Goal: Transaction & Acquisition: Purchase product/service

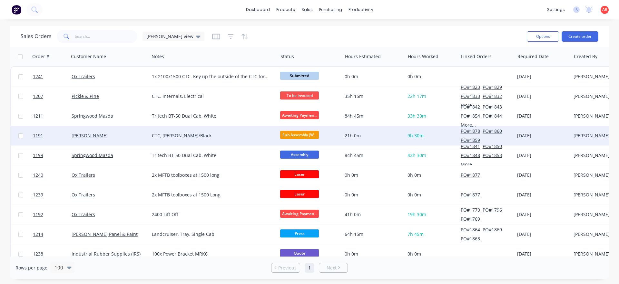
click at [94, 135] on div "[PERSON_NAME]" at bounding box center [108, 135] width 72 height 6
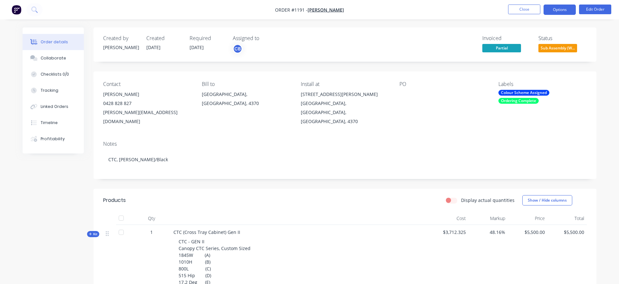
click at [560, 12] on button "Options" at bounding box center [560, 10] width 32 height 10
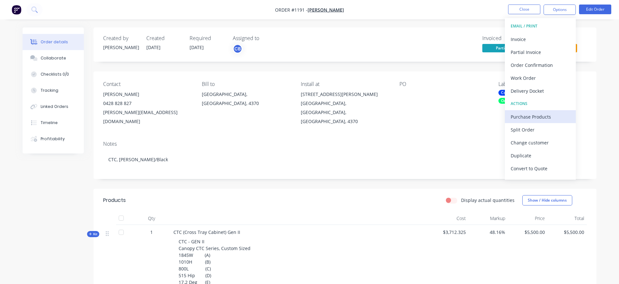
click at [538, 119] on div "Purchase Products" at bounding box center [540, 116] width 59 height 9
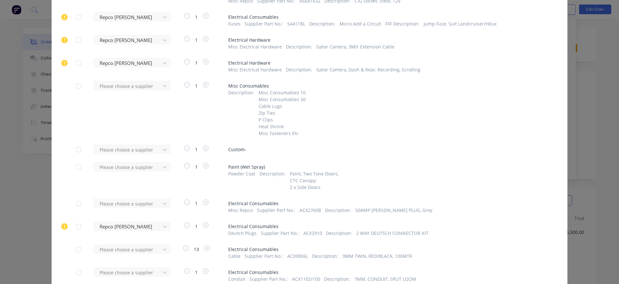
scroll to position [552, 0]
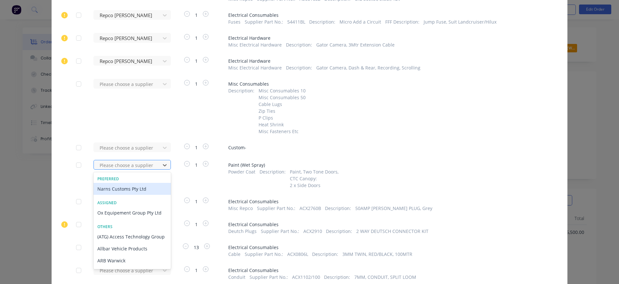
click at [144, 163] on div at bounding box center [128, 165] width 58 height 8
click at [112, 187] on div "Narns Customs Pty Ltd" at bounding box center [132, 189] width 77 height 12
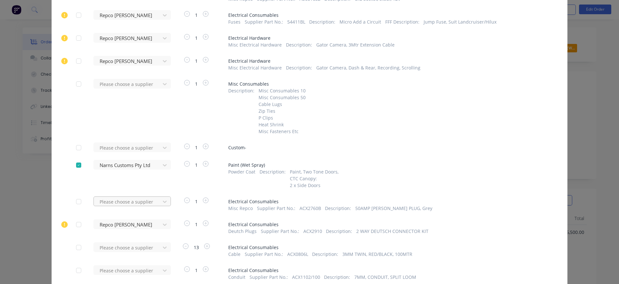
scroll to position [617, 0]
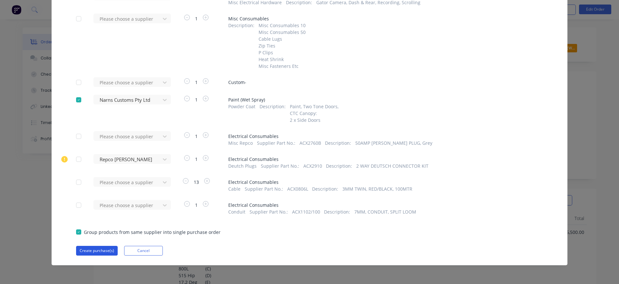
click at [109, 248] on button "Create purchase(s)" at bounding box center [97, 250] width 42 height 10
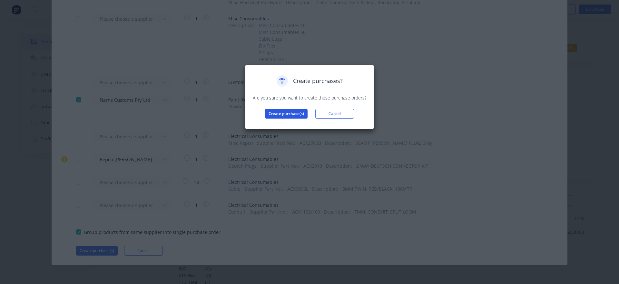
click at [286, 116] on button "Create purchase(s)" at bounding box center [286, 114] width 43 height 10
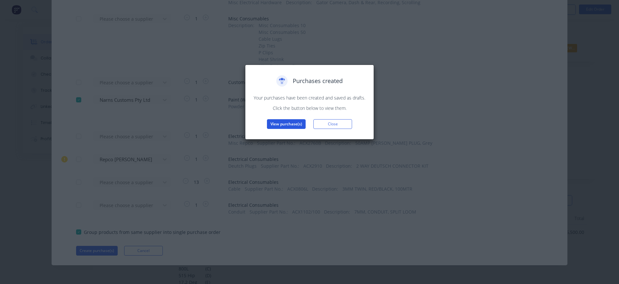
click at [285, 126] on button "View purchase(s)" at bounding box center [286, 124] width 39 height 10
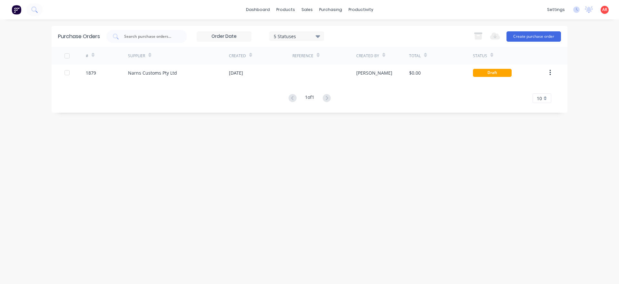
click at [221, 82] on div "# Supplier Created Reference Created By Total Status 1879 Narns Customs Pty Ltd…" at bounding box center [310, 75] width 516 height 56
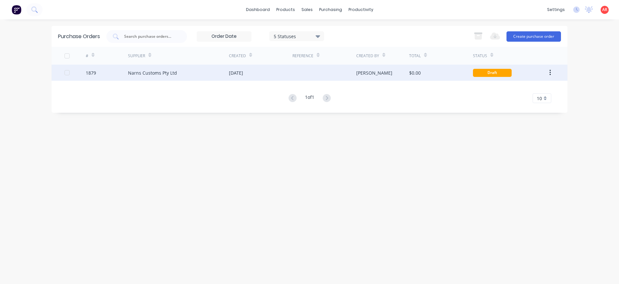
click at [222, 79] on div "Narns Customs Pty Ltd" at bounding box center [178, 73] width 101 height 16
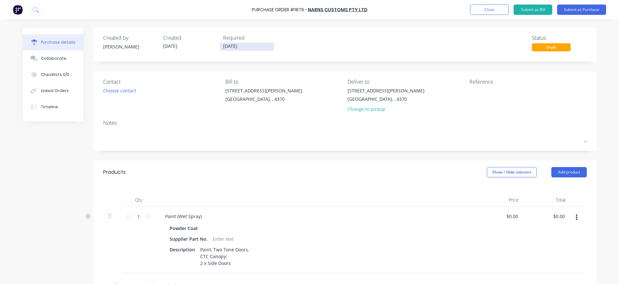
click at [234, 48] on input "[DATE]" at bounding box center [247, 47] width 54 height 8
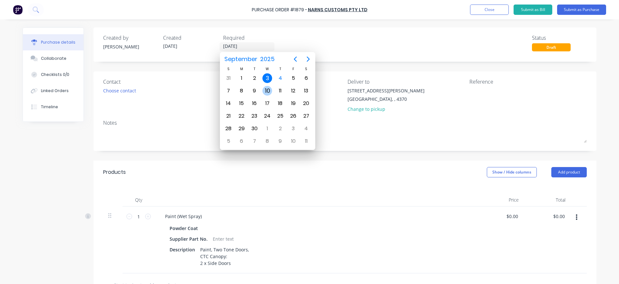
click at [266, 92] on div "10" at bounding box center [268, 91] width 10 height 10
type input "[DATE]"
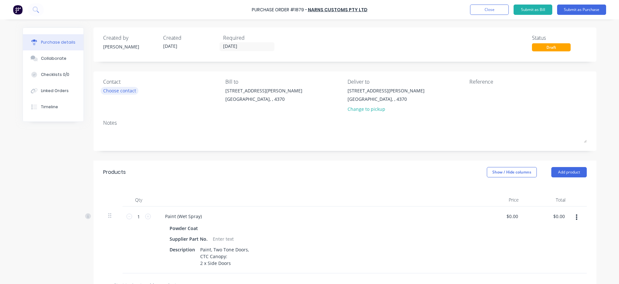
click at [117, 92] on div "Choose contact" at bounding box center [119, 90] width 33 height 7
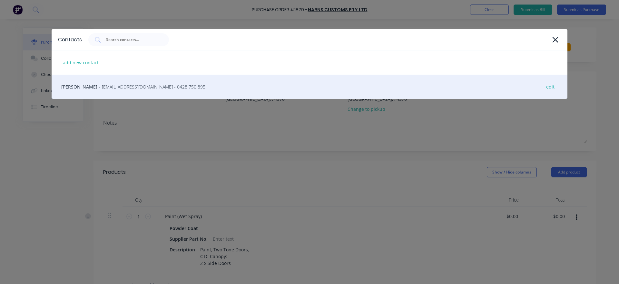
click at [117, 92] on div "[PERSON_NAME] - [EMAIL_ADDRESS][DOMAIN_NAME] - 0428 750 895 edit" at bounding box center [310, 87] width 516 height 24
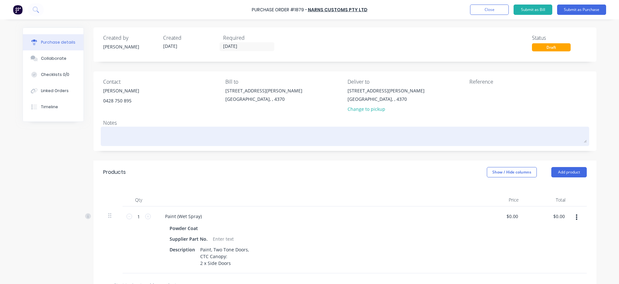
click at [194, 144] on div at bounding box center [345, 136] width 484 height 16
click at [194, 138] on textarea at bounding box center [345, 135] width 484 height 15
type textarea "x"
type textarea "4"
type textarea "x"
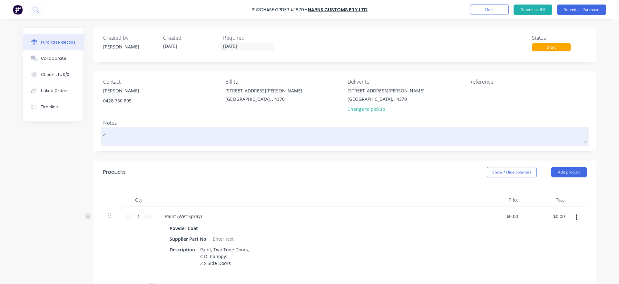
type textarea "4E"
type textarea "x"
type textarea "4E9"
type textarea "x"
type textarea "4E9"
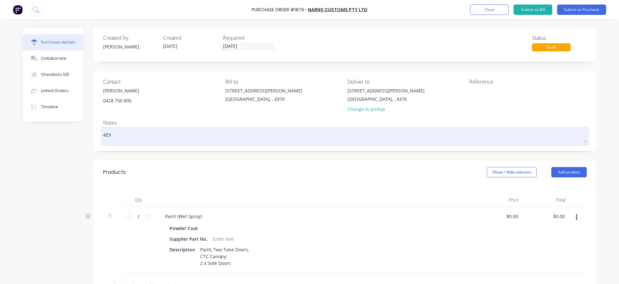
type textarea "x"
type textarea "4E9 S"
type textarea "x"
type textarea "4E9 SA"
type textarea "x"
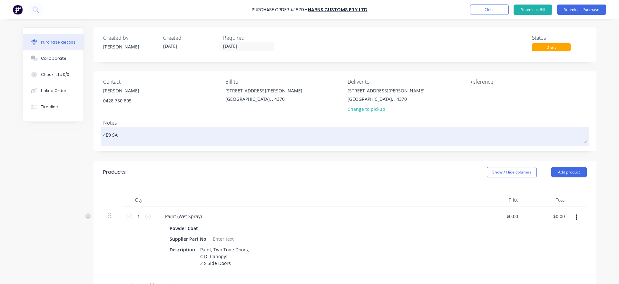
type textarea "4E9 SAN"
type textarea "x"
type textarea "4E9 SAND"
type textarea "x"
type textarea "4E9 [PERSON_NAME]"
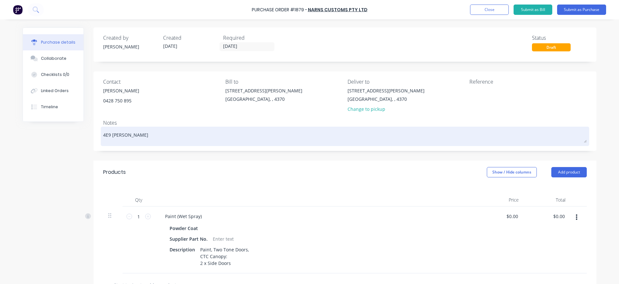
type textarea "x"
type textarea "4E9 [PERSON_NAME]"
type textarea "x"
type textarea "4E9 [PERSON_NAME] T"
type textarea "x"
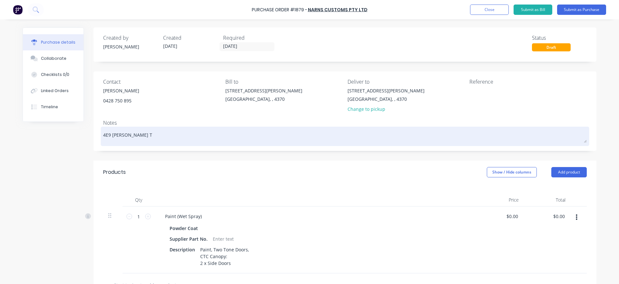
type textarea "4E9 [PERSON_NAME] TO"
type textarea "x"
type textarea "4E9 [PERSON_NAME] TOR"
type textarea "x"
type textarea "4E9 [PERSON_NAME]"
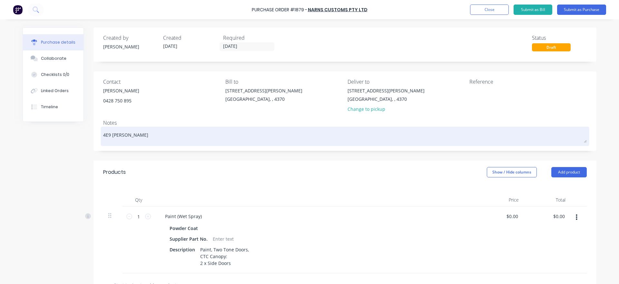
type textarea "x"
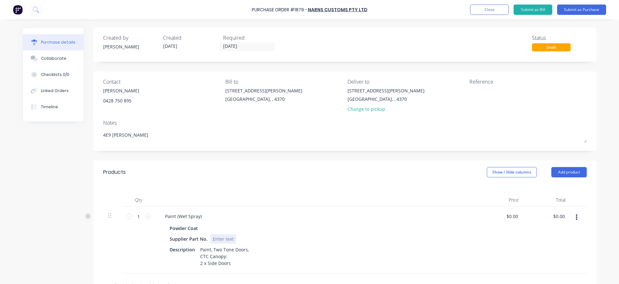
type textarea "4E9 [PERSON_NAME]"
type textarea "x"
type textarea "4E9 [PERSON_NAME]"
click at [227, 237] on div at bounding box center [223, 238] width 26 height 9
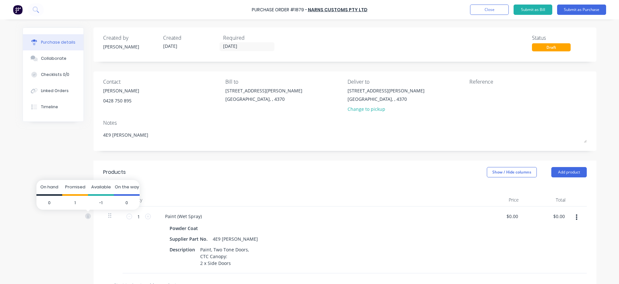
click at [56, 189] on span "On hand" at bounding box center [49, 187] width 18 height 6
click at [58, 154] on div "Created by [PERSON_NAME] Created [DATE] Required [DATE] Status Draft Contact [P…" at bounding box center [310, 214] width 574 height 375
click at [586, 5] on button "Submit as Purchase" at bounding box center [581, 10] width 49 height 10
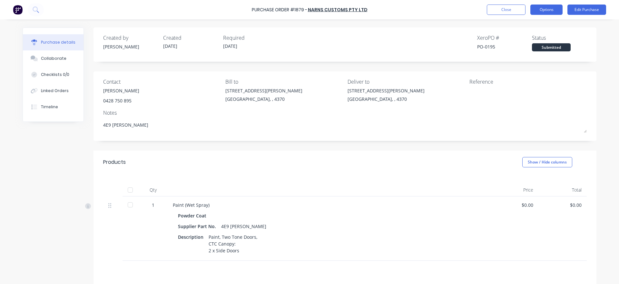
click at [540, 9] on button "Options" at bounding box center [547, 10] width 32 height 10
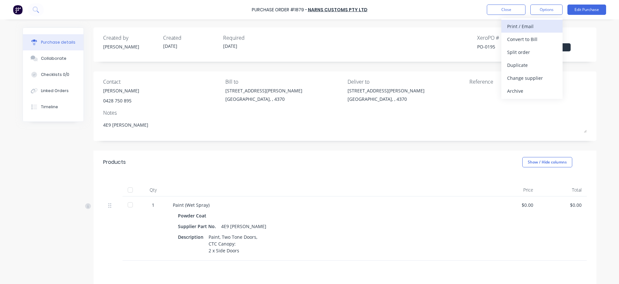
click at [546, 28] on div "Print / Email" at bounding box center [532, 26] width 50 height 9
click at [539, 36] on div "With pricing" at bounding box center [532, 39] width 50 height 9
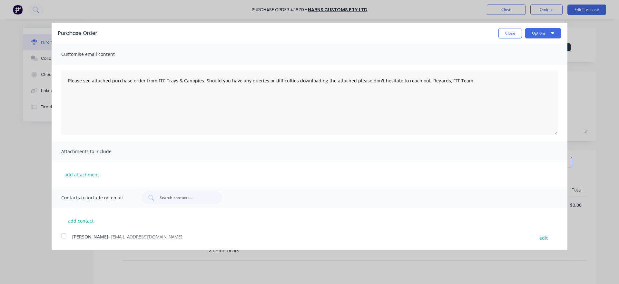
drag, startPoint x: 67, startPoint y: 233, endPoint x: 167, endPoint y: 165, distance: 121.3
click at [66, 233] on div at bounding box center [63, 235] width 13 height 13
click at [548, 34] on button "Options" at bounding box center [544, 33] width 36 height 10
click at [540, 63] on div "Email" at bounding box center [531, 62] width 50 height 9
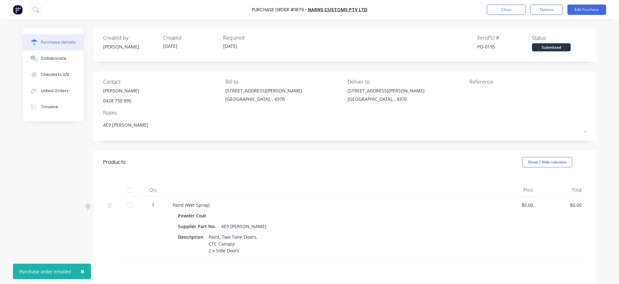
type textarea "x"
